Goal: Task Accomplishment & Management: Complete application form

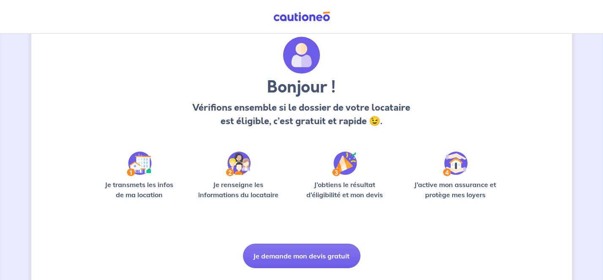
scroll to position [49, 0]
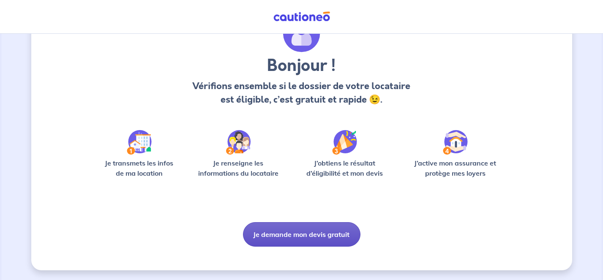
click at [299, 235] on button "Je demande mon devis gratuit" at bounding box center [302, 234] width 118 height 25
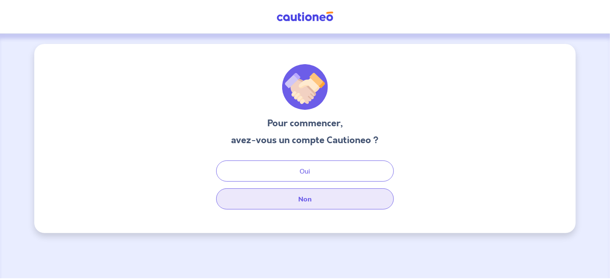
click at [304, 199] on button "Non" at bounding box center [305, 199] width 178 height 21
